Goal: Task Accomplishment & Management: Use online tool/utility

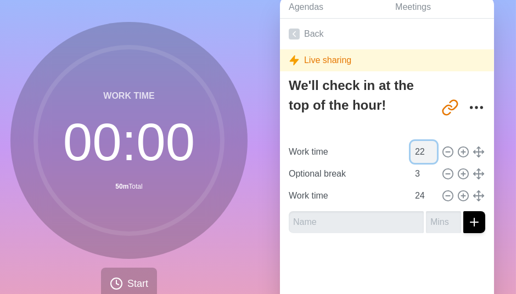
click at [417, 155] on input "22" at bounding box center [423, 152] width 26 height 22
type input "21"
click at [417, 155] on input "21" at bounding box center [423, 152] width 26 height 22
click at [414, 196] on input "23" at bounding box center [423, 196] width 26 height 22
click at [414, 196] on input "22" at bounding box center [423, 196] width 26 height 22
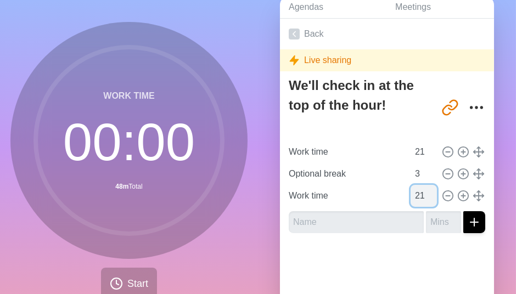
click at [414, 196] on input "21" at bounding box center [423, 196] width 26 height 22
type input "20"
click at [414, 196] on input "20" at bounding box center [423, 196] width 26 height 22
click at [134, 286] on span "Start" at bounding box center [137, 284] width 21 height 15
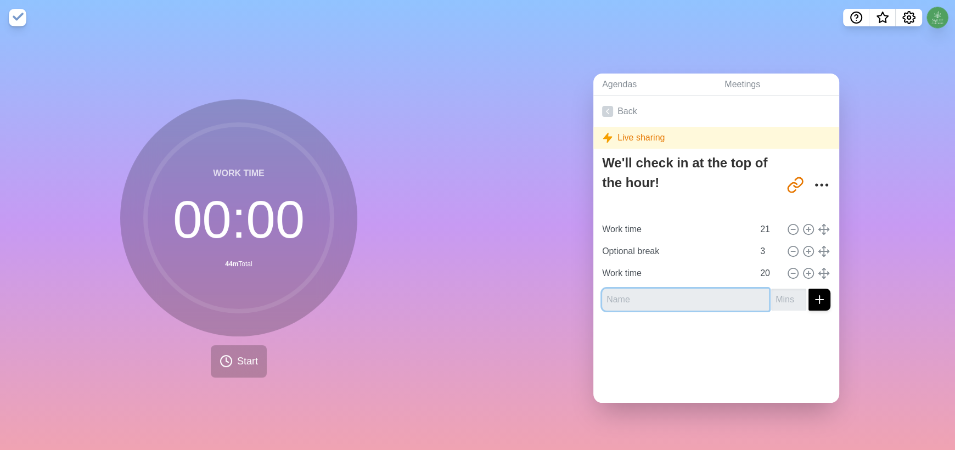
click at [515, 294] on input "text" at bounding box center [685, 300] width 167 height 22
click at [243, 294] on span "Start" at bounding box center [247, 361] width 21 height 15
click at [15, 20] on img at bounding box center [18, 18] width 18 height 18
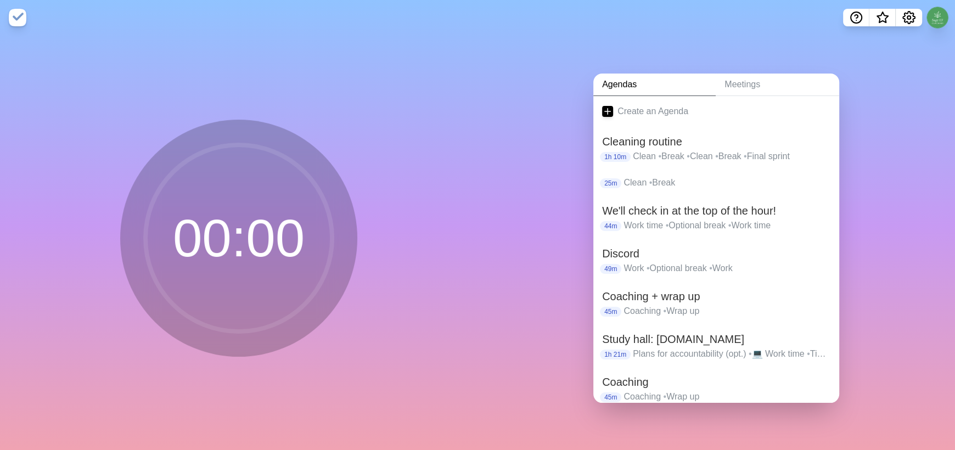
click at [15, 20] on img at bounding box center [18, 18] width 18 height 18
click at [515, 264] on p "Work • Optional break • Work" at bounding box center [726, 268] width 207 height 13
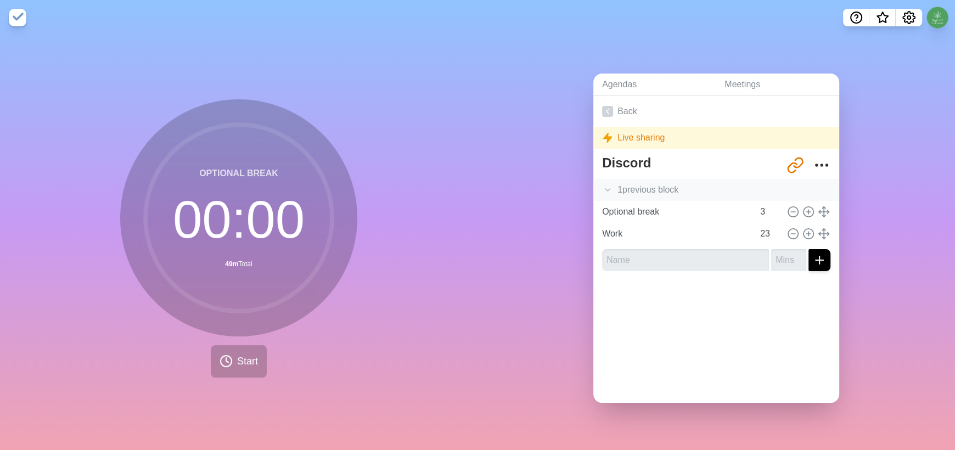
click at [515, 186] on icon at bounding box center [607, 189] width 11 height 11
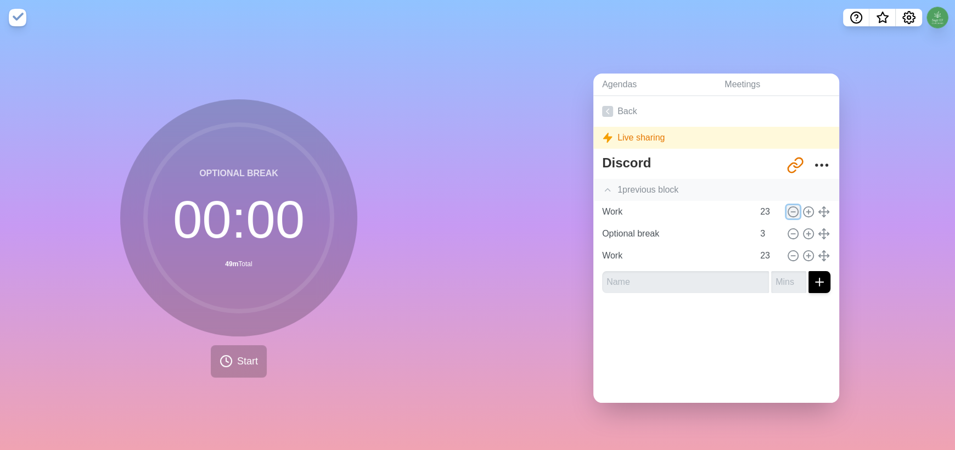
click at [515, 207] on icon at bounding box center [793, 212] width 12 height 12
type input "Optional break"
type input "3"
type input "Work"
type input "23"
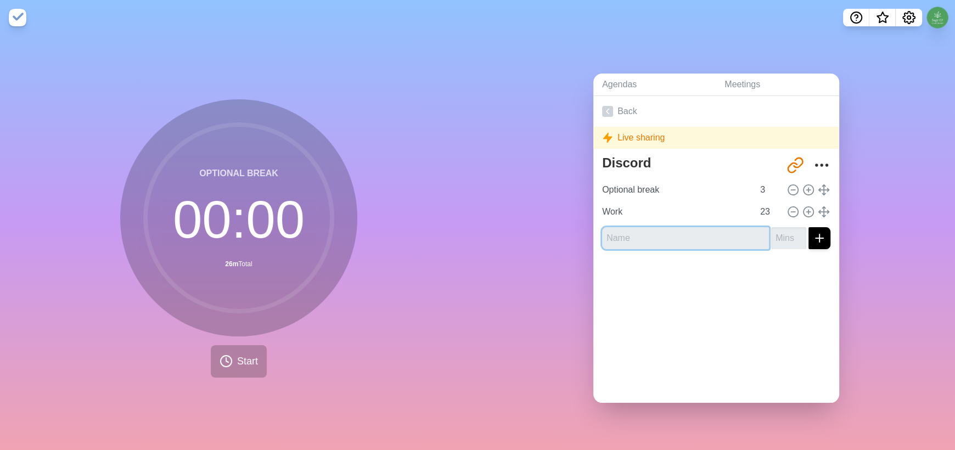
click at [515, 234] on input "text" at bounding box center [685, 238] width 167 height 22
type input "Work time"
type input "20"
click at [515, 234] on icon "submit" at bounding box center [819, 238] width 13 height 13
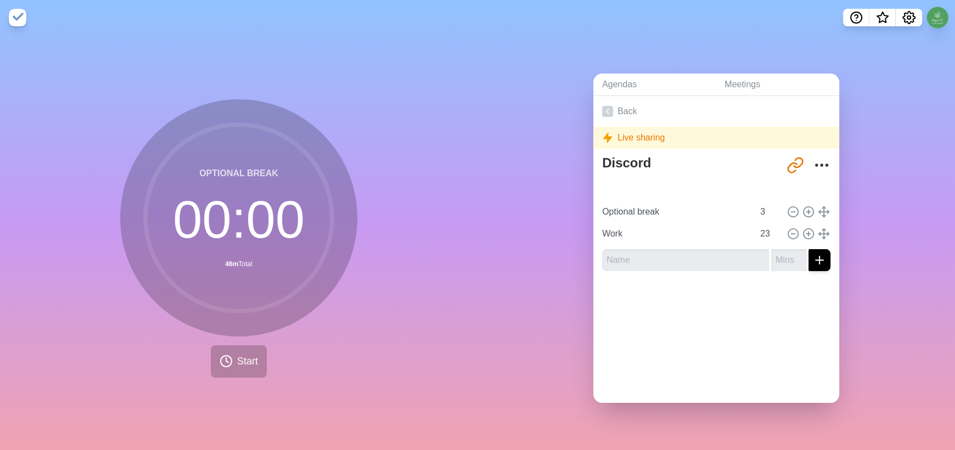
type input "Work time"
type input "20"
type input "Optional break"
type input "3"
type input "Work"
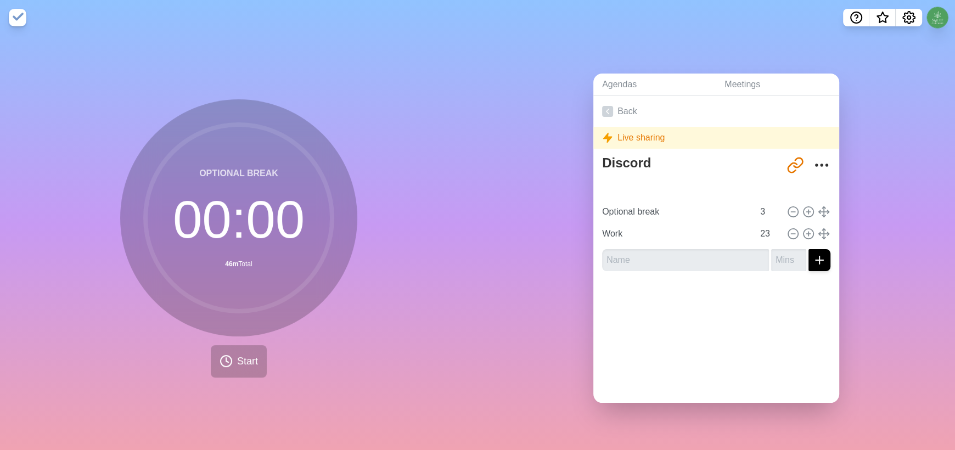
type input "23"
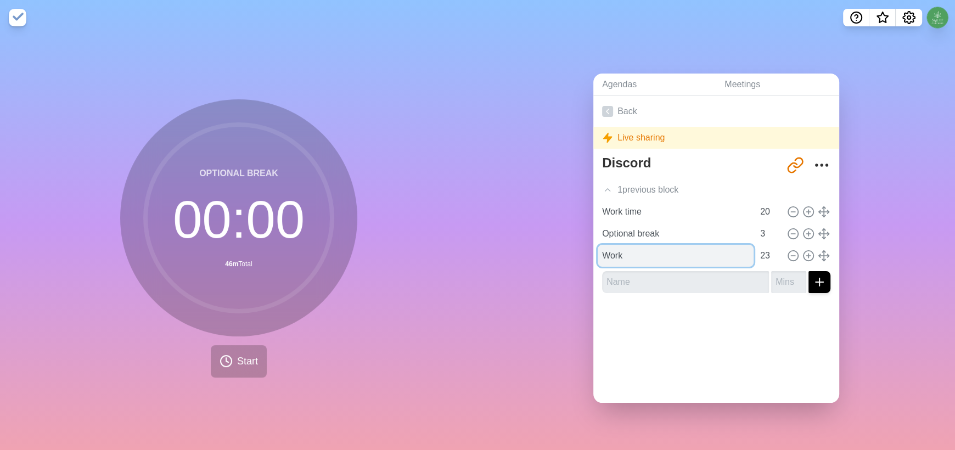
click at [515, 257] on input "Work" at bounding box center [676, 256] width 156 height 22
type input "Work time"
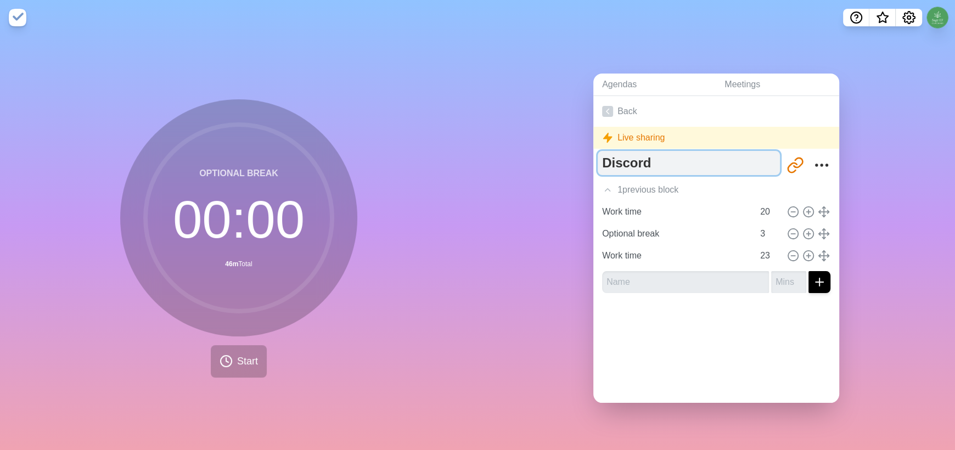
click at [515, 155] on textarea "Discord" at bounding box center [689, 163] width 182 height 24
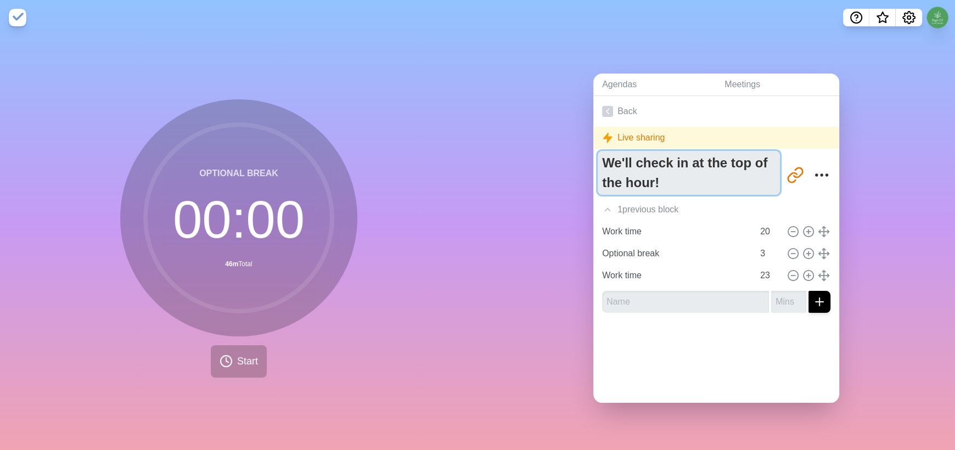
type textarea "We'll check in at the top of the hour!"
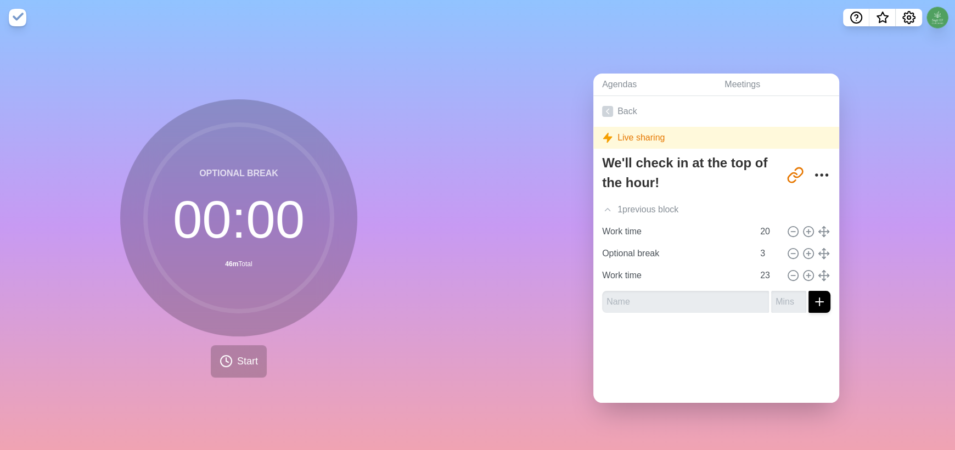
click at [515, 294] on div at bounding box center [716, 344] width 246 height 44
click at [515, 269] on icon at bounding box center [793, 275] width 12 height 12
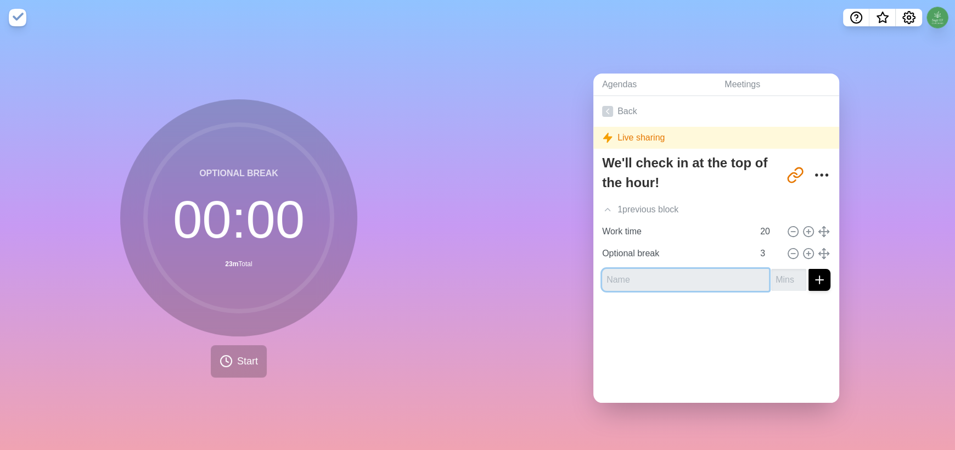
click at [515, 275] on input "text" at bounding box center [685, 280] width 167 height 22
type input "Work time"
type input "20"
click at [515, 273] on icon "submit" at bounding box center [819, 279] width 13 height 13
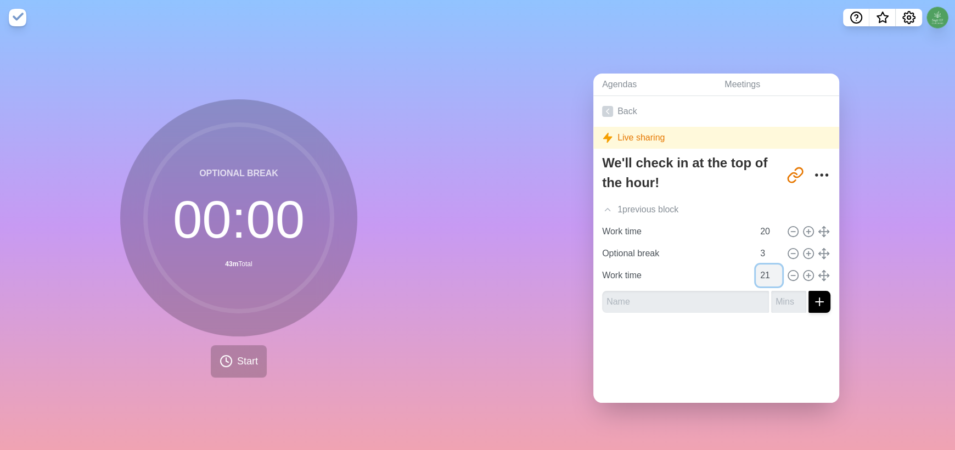
type input "21"
click at [515, 269] on input "21" at bounding box center [769, 275] width 26 height 22
click at [246, 294] on span "Start" at bounding box center [247, 361] width 21 height 15
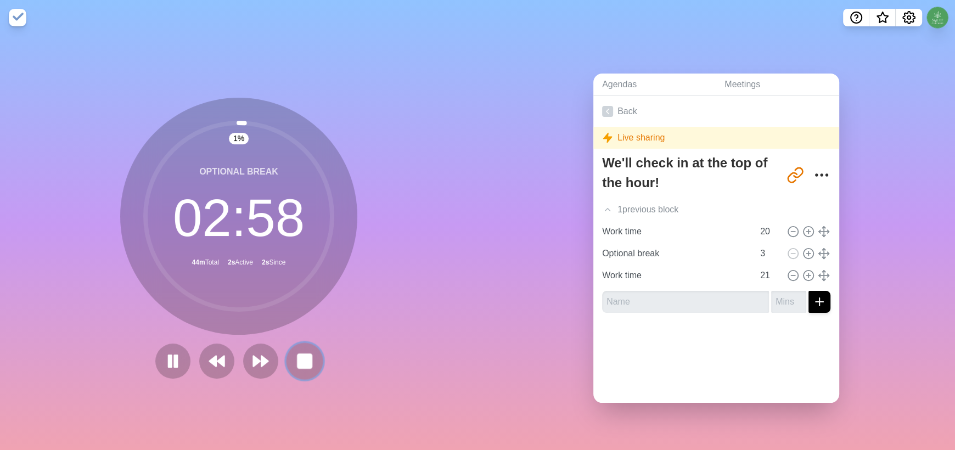
click at [300, 294] on rect at bounding box center [304, 361] width 14 height 14
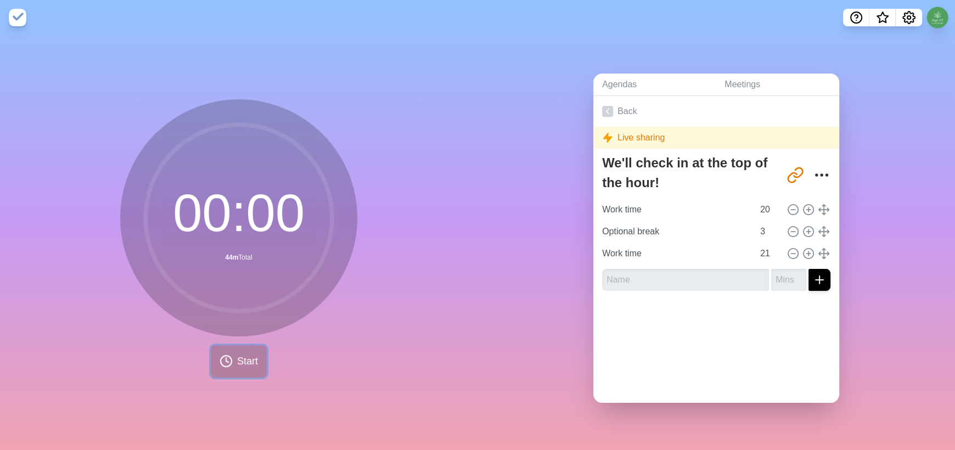
click at [237, 294] on span "Start" at bounding box center [247, 361] width 21 height 15
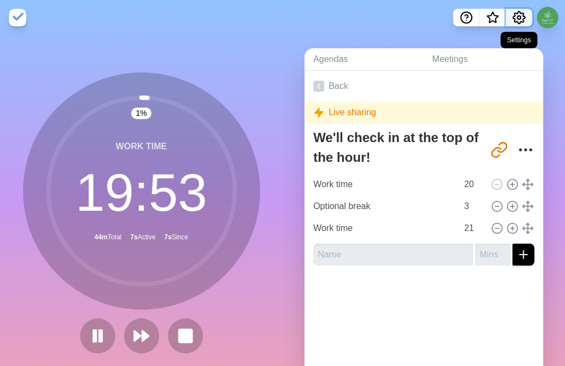
click at [515, 13] on icon "Settings" at bounding box center [519, 18] width 12 height 12
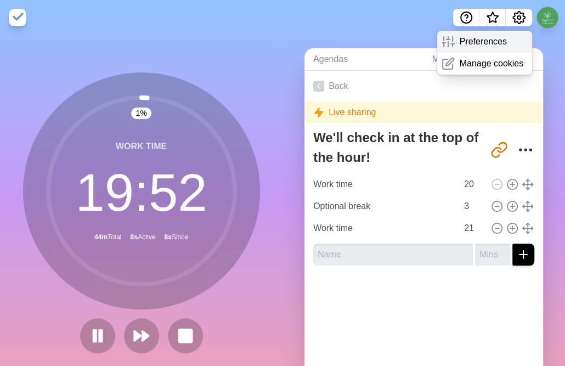
click at [477, 41] on p "Preferences" at bounding box center [482, 41] width 47 height 13
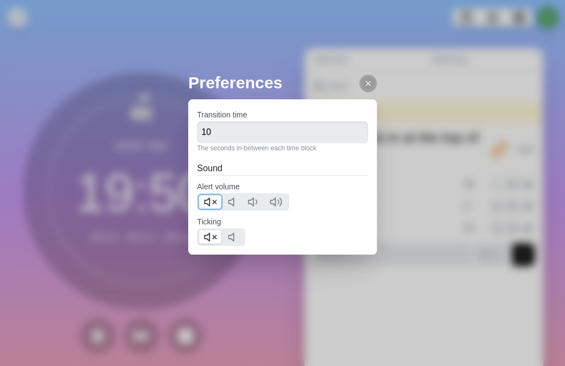
click at [205, 202] on polygon at bounding box center [207, 202] width 5 height 8
click at [205, 233] on icon at bounding box center [210, 236] width 13 height 13
click at [366, 83] on line at bounding box center [368, 83] width 4 height 4
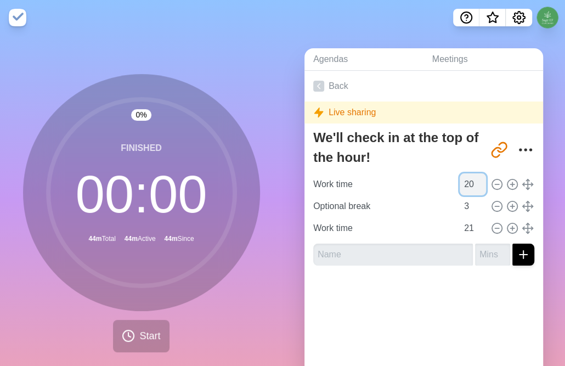
click at [460, 187] on input "20" at bounding box center [473, 184] width 26 height 22
click at [464, 180] on input "21" at bounding box center [473, 184] width 26 height 22
click at [464, 180] on input "22" at bounding box center [473, 184] width 26 height 22
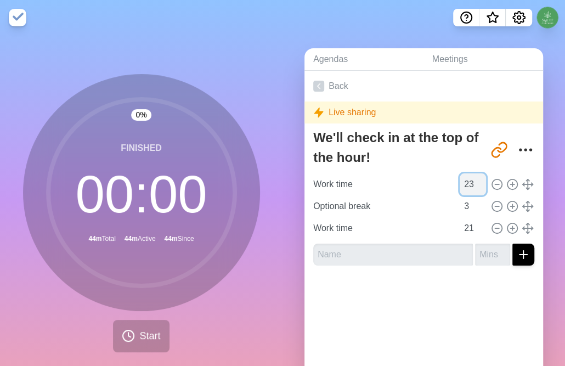
click at [464, 180] on input "23" at bounding box center [473, 184] width 26 height 22
click at [464, 180] on input "24" at bounding box center [473, 184] width 26 height 22
click at [464, 180] on input "25" at bounding box center [473, 184] width 26 height 22
click at [464, 180] on input "26" at bounding box center [473, 184] width 26 height 22
type input "27"
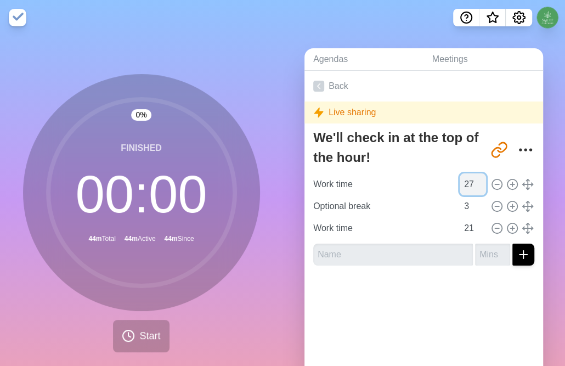
click at [464, 180] on input "27" at bounding box center [473, 184] width 26 height 22
click at [465, 223] on input "22" at bounding box center [473, 228] width 26 height 22
click at [465, 223] on input "23" at bounding box center [473, 228] width 26 height 22
click at [465, 223] on input "24" at bounding box center [473, 228] width 26 height 22
click at [465, 223] on input "25" at bounding box center [473, 228] width 26 height 22
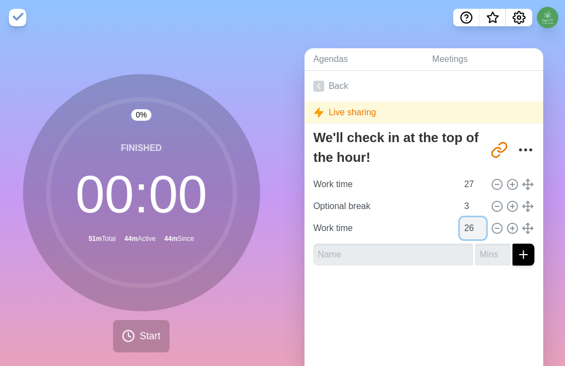
click at [465, 223] on input "26" at bounding box center [473, 228] width 26 height 22
type input "27"
click at [465, 223] on input "27" at bounding box center [473, 228] width 26 height 22
click at [142, 294] on span "Start" at bounding box center [149, 336] width 21 height 15
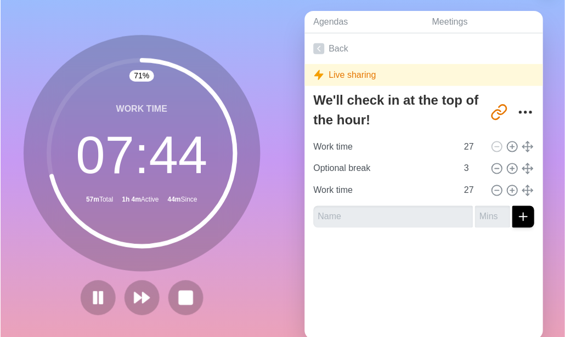
scroll to position [37, 0]
